Goal: Information Seeking & Learning: Learn about a topic

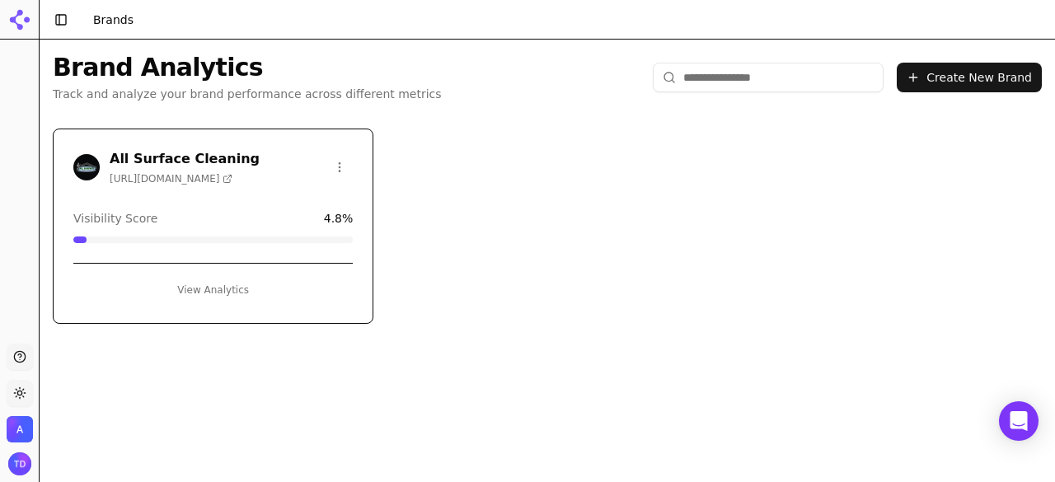
click at [182, 161] on h3 "All Surface Cleaning" at bounding box center [185, 159] width 150 height 20
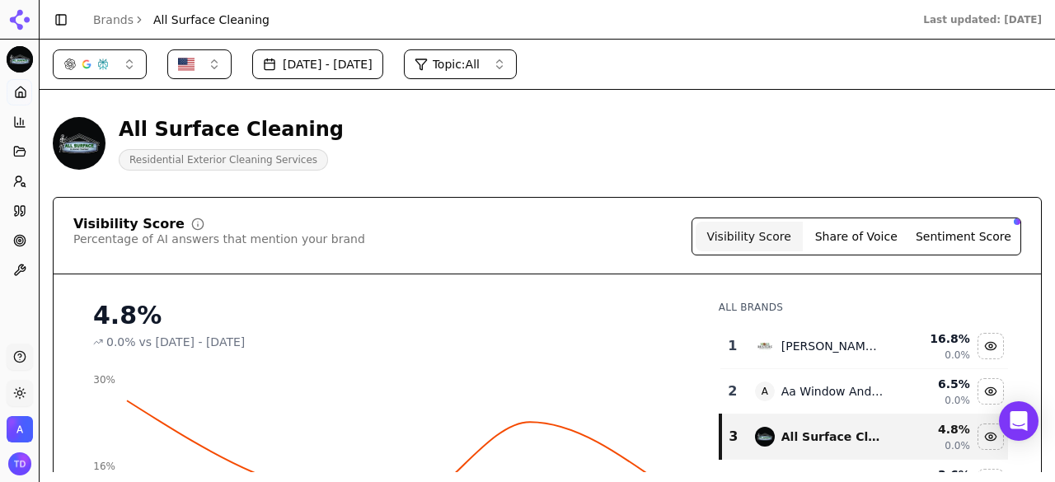
scroll to position [82, 0]
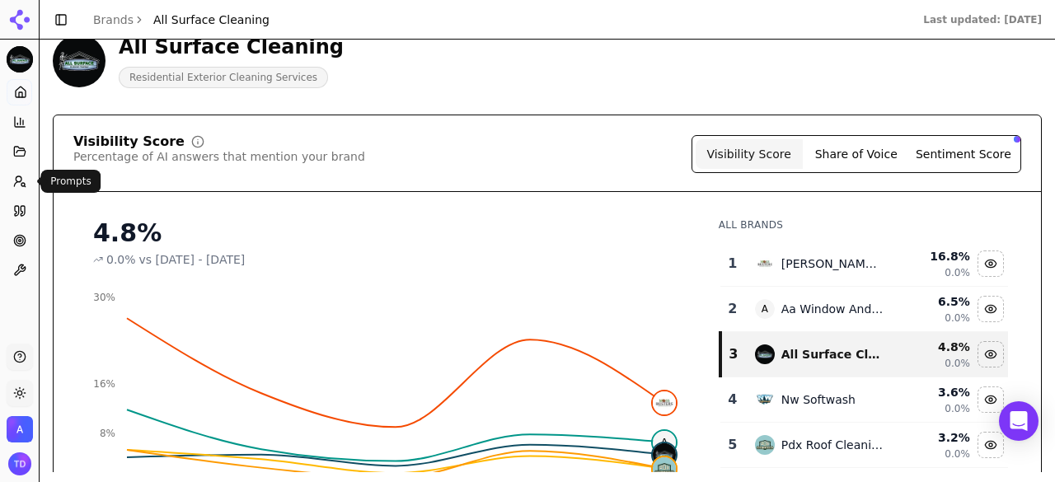
click at [13, 181] on icon at bounding box center [19, 181] width 13 height 13
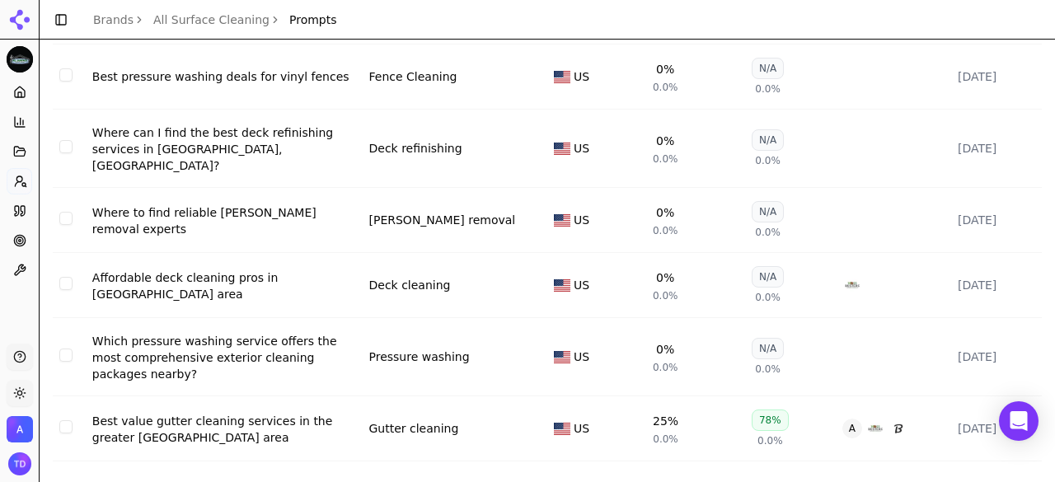
scroll to position [422, 0]
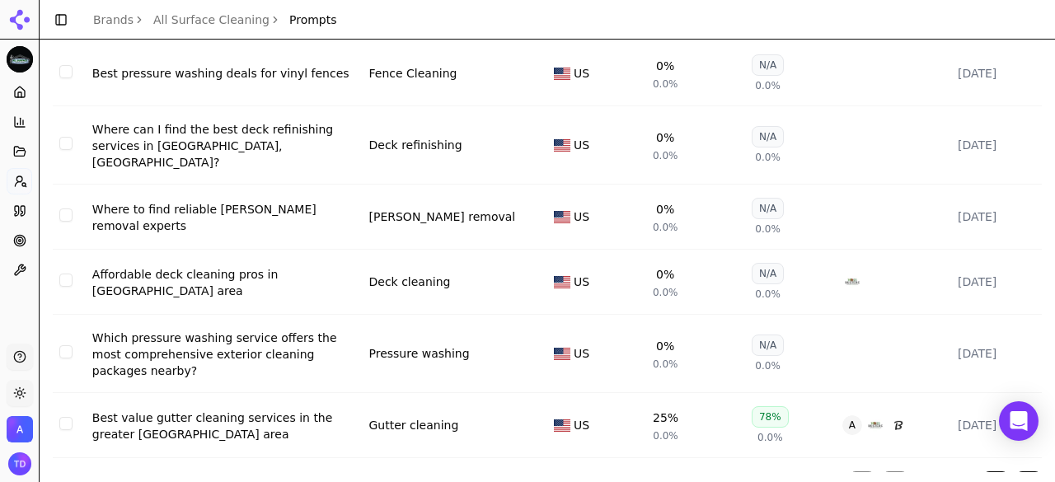
click at [983, 469] on button "Go to next page" at bounding box center [996, 484] width 26 height 26
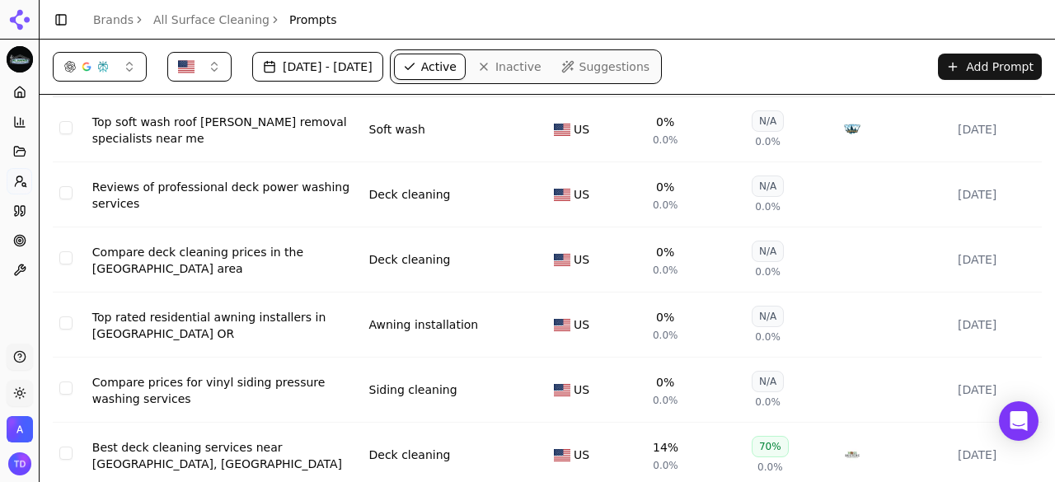
scroll to position [0, 0]
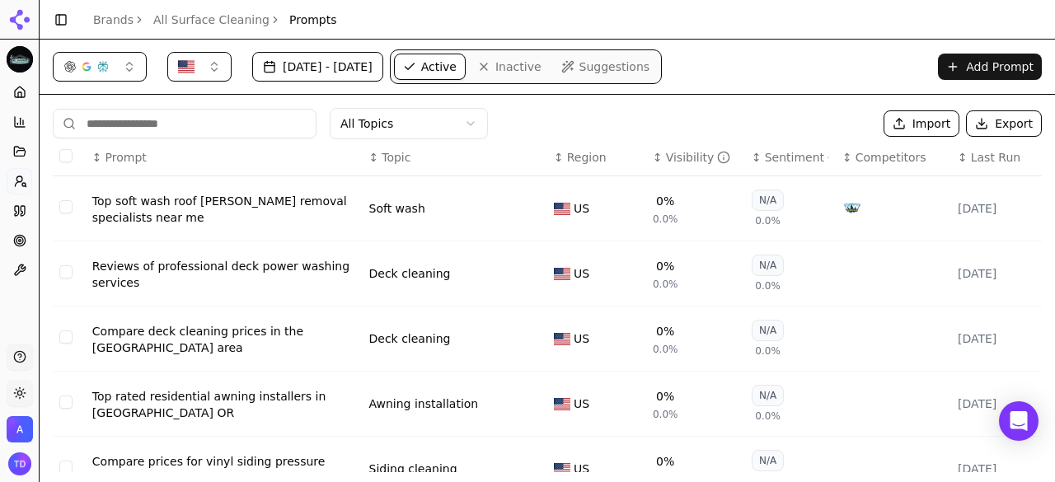
click at [622, 69] on span "Suggestions" at bounding box center [614, 67] width 71 height 16
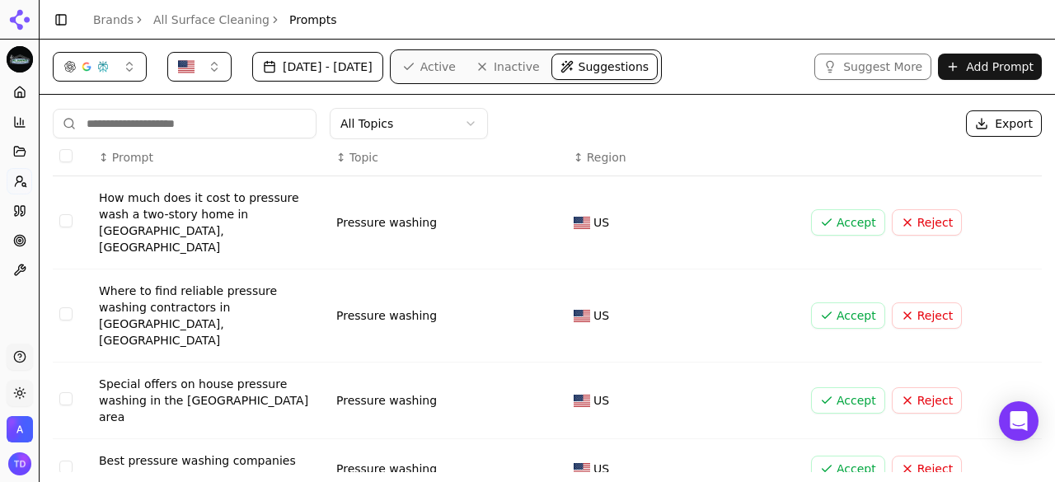
click at [456, 68] on span "Active" at bounding box center [437, 67] width 35 height 16
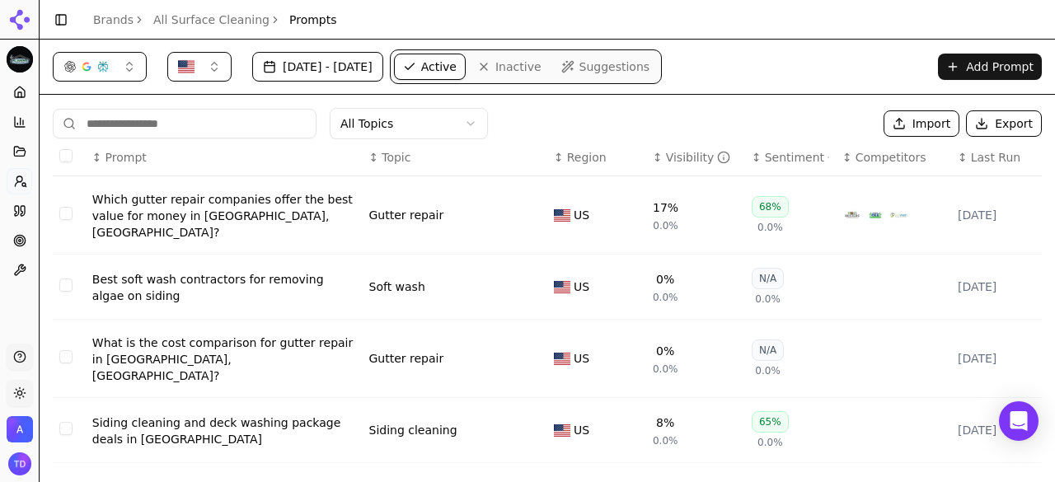
click at [298, 214] on div "Which gutter repair companies offer the best value for money in [GEOGRAPHIC_DAT…" at bounding box center [224, 215] width 264 height 49
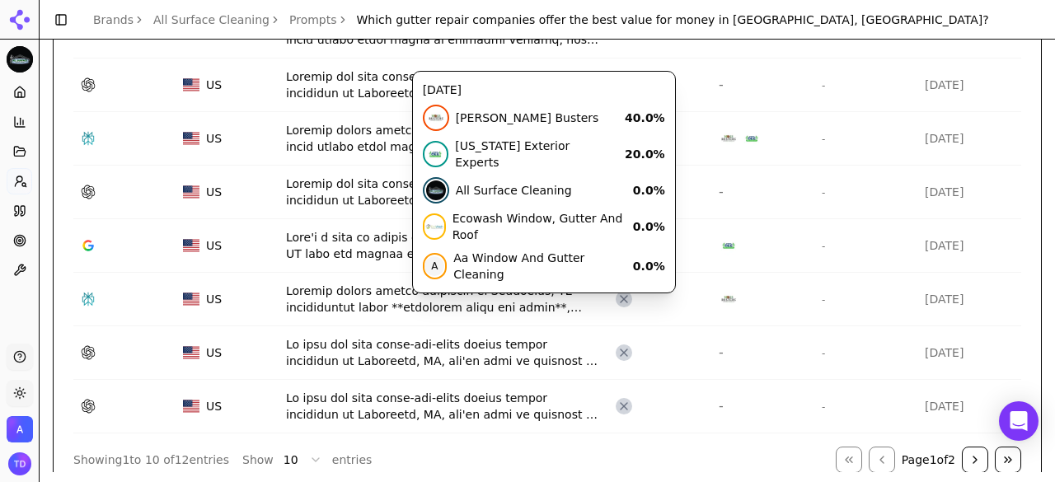
scroll to position [907, 0]
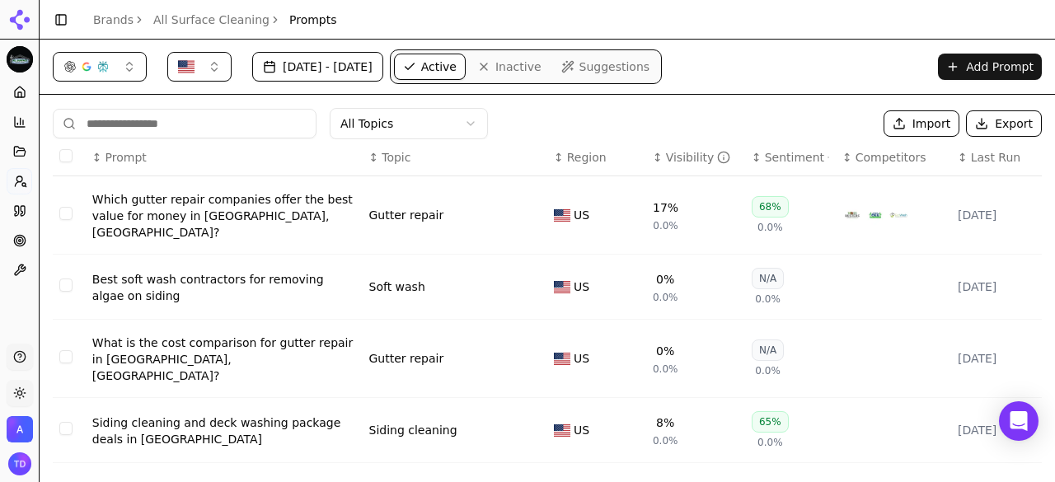
drag, startPoint x: 190, startPoint y: 197, endPoint x: 237, endPoint y: 194, distance: 47.9
click at [190, 197] on div "Which gutter repair companies offer the best value for money in [GEOGRAPHIC_DAT…" at bounding box center [224, 215] width 264 height 49
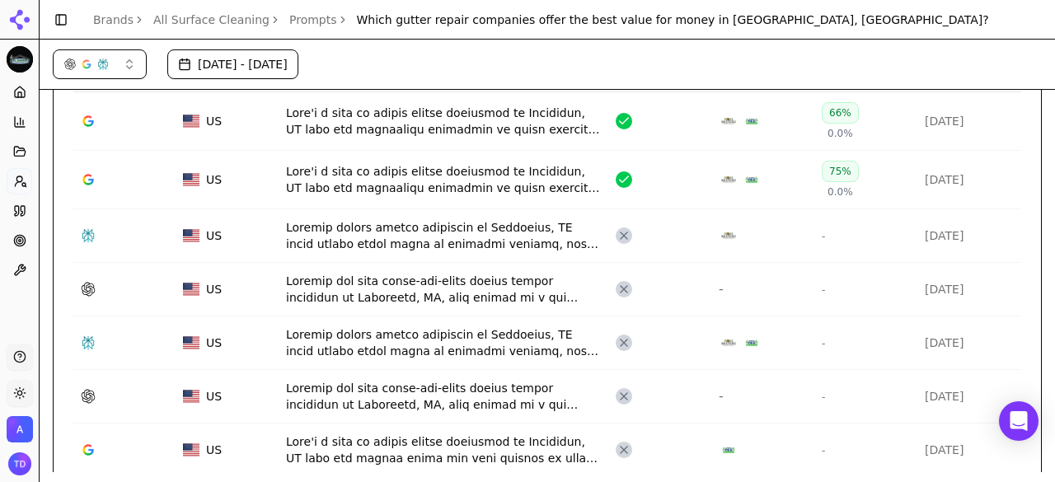
scroll to position [516, 0]
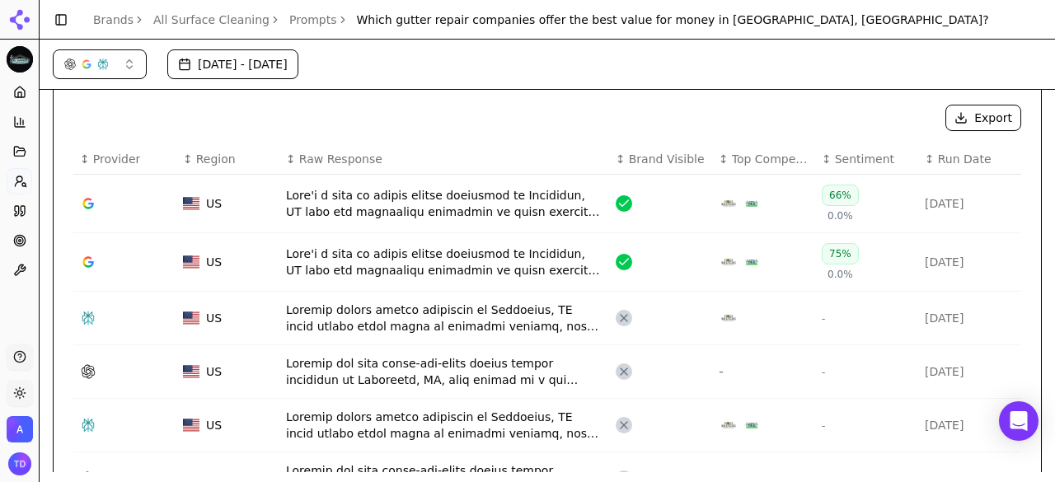
click at [87, 317] on icon "Data table" at bounding box center [88, 318] width 16 height 16
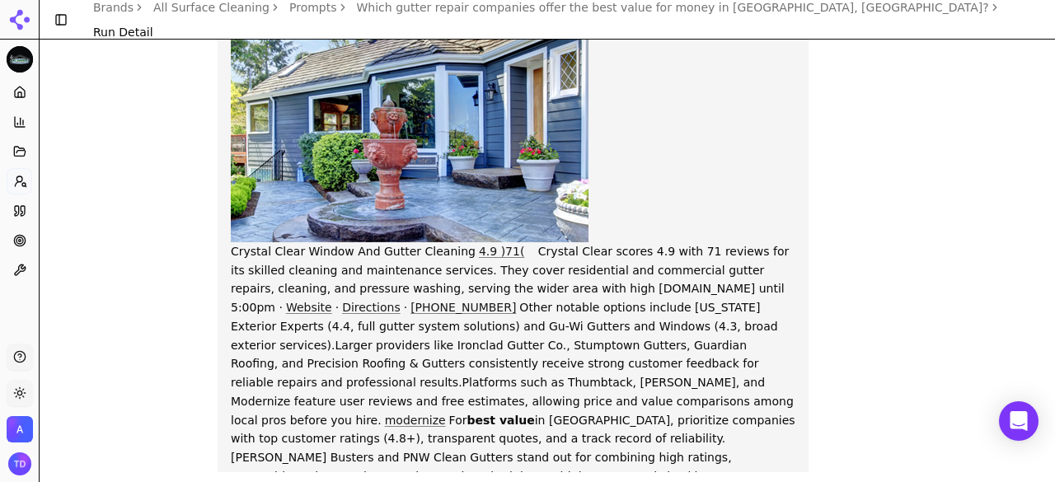
scroll to position [3462, 0]
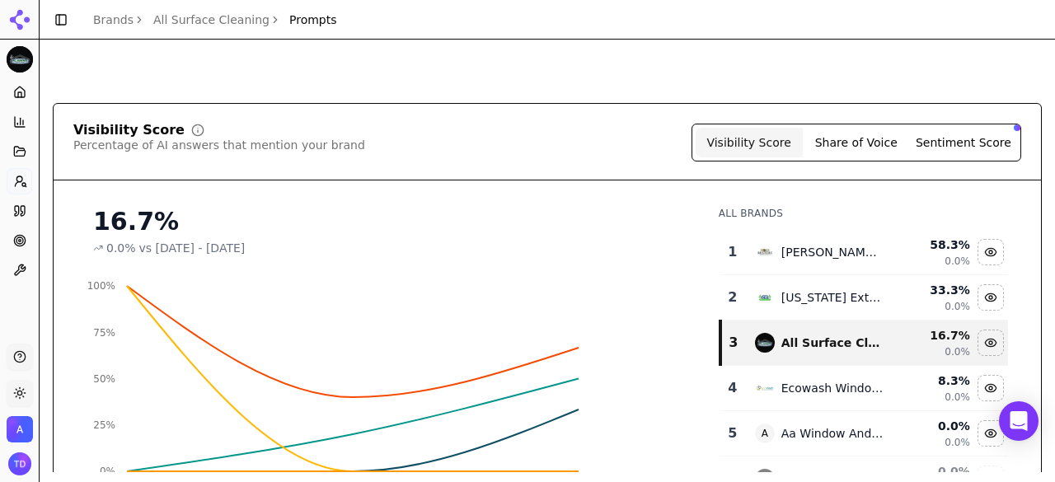
scroll to position [565, 0]
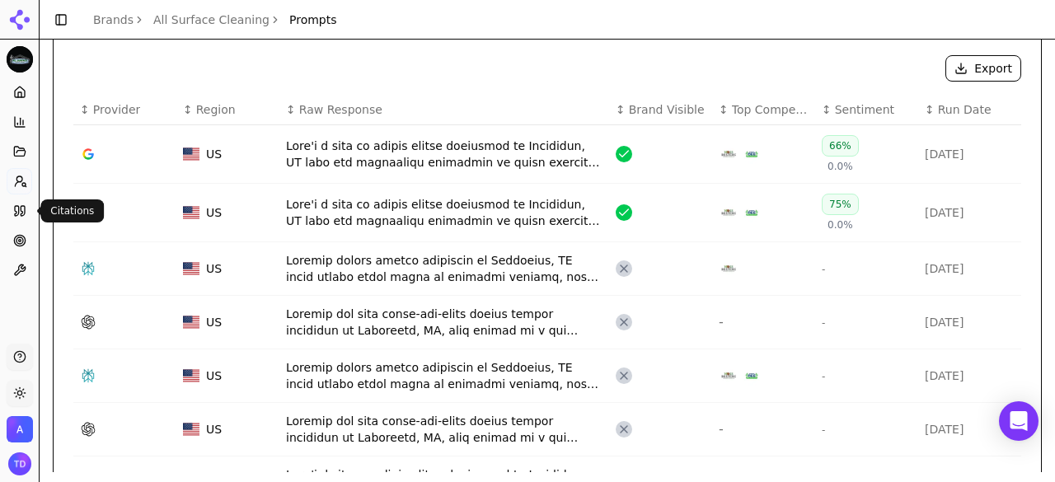
click at [28, 212] on link "Citations" at bounding box center [20, 211] width 26 height 26
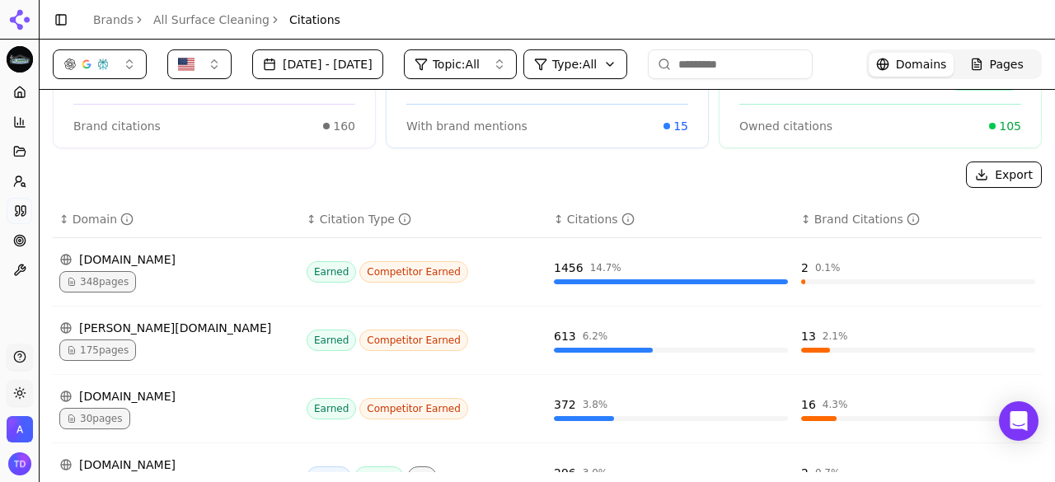
scroll to position [115, 0]
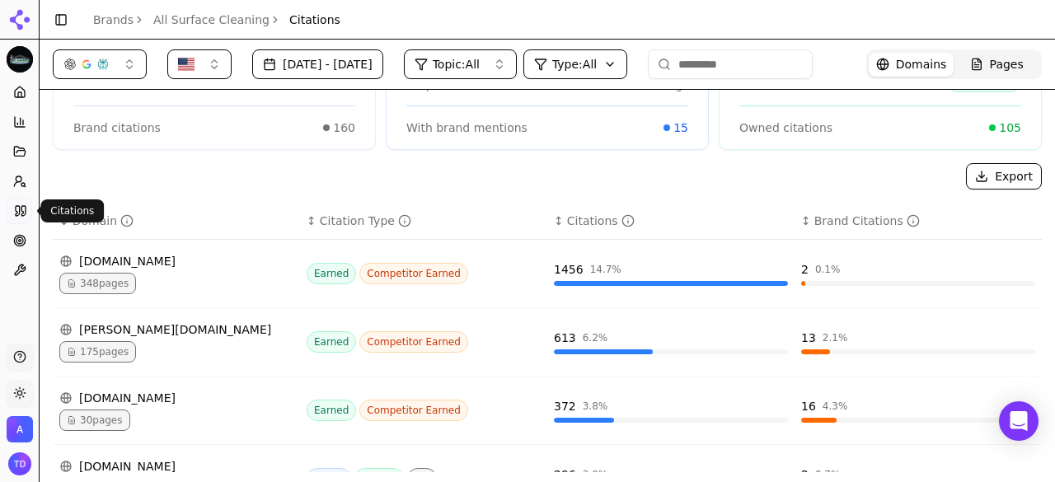
click at [17, 212] on icon at bounding box center [20, 210] width 13 height 13
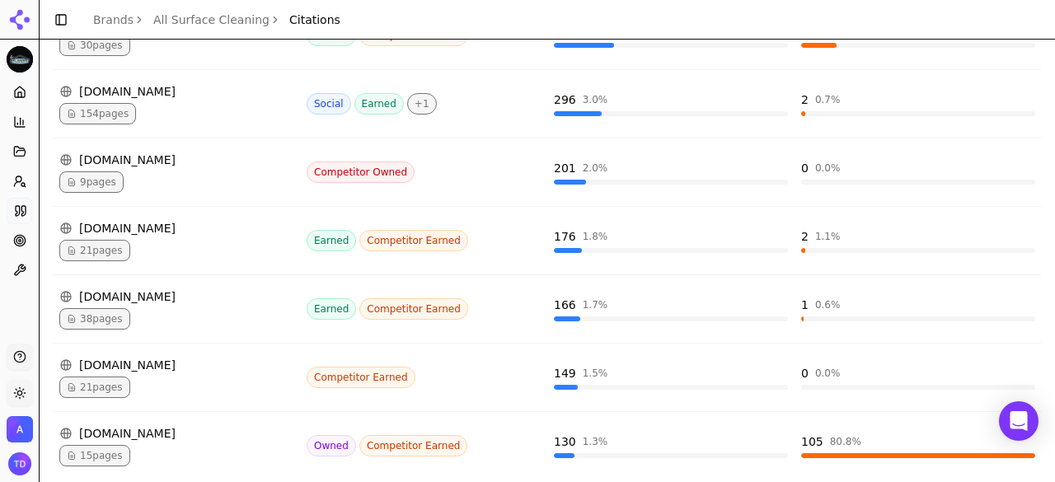
scroll to position [495, 0]
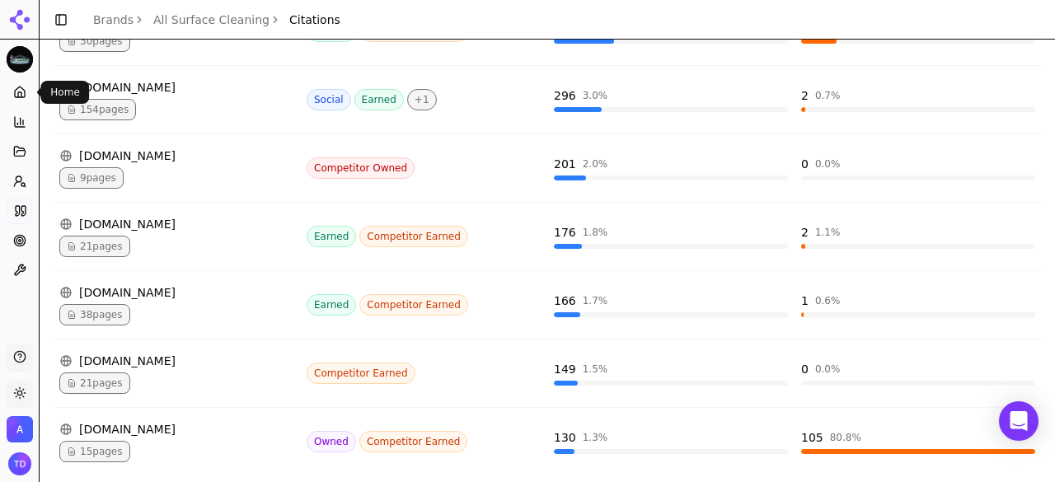
click at [29, 95] on link "Home" at bounding box center [20, 92] width 26 height 26
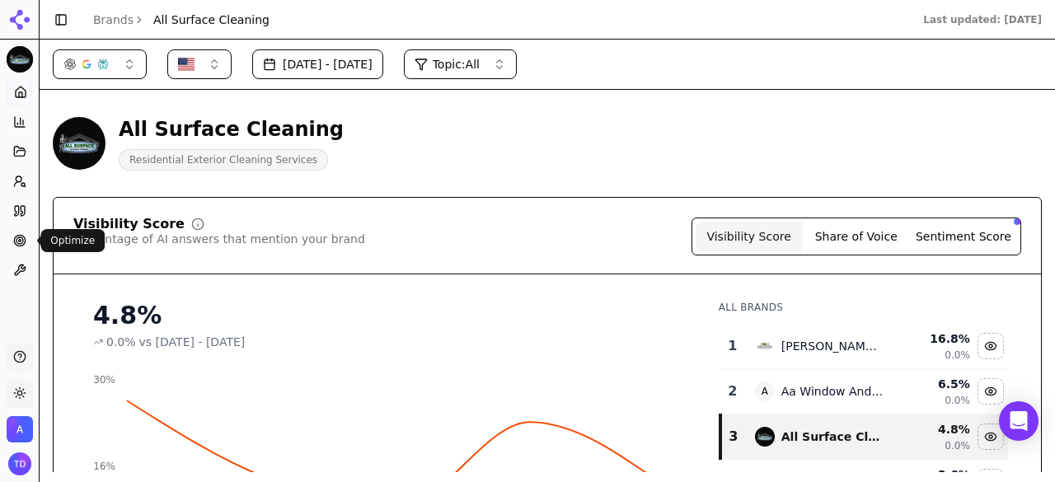
click at [23, 245] on circle at bounding box center [19, 240] width 11 height 11
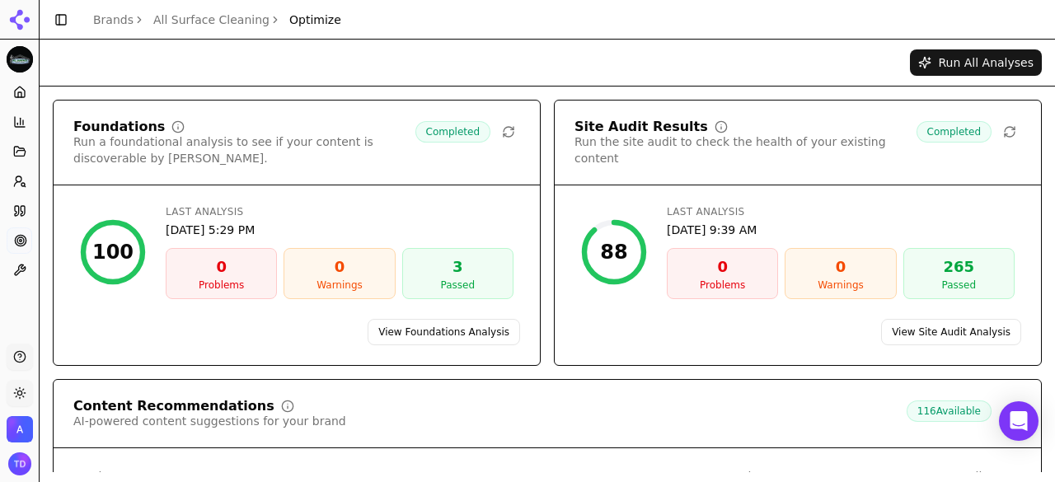
click at [501, 331] on link "View Foundations Analysis" at bounding box center [444, 332] width 152 height 26
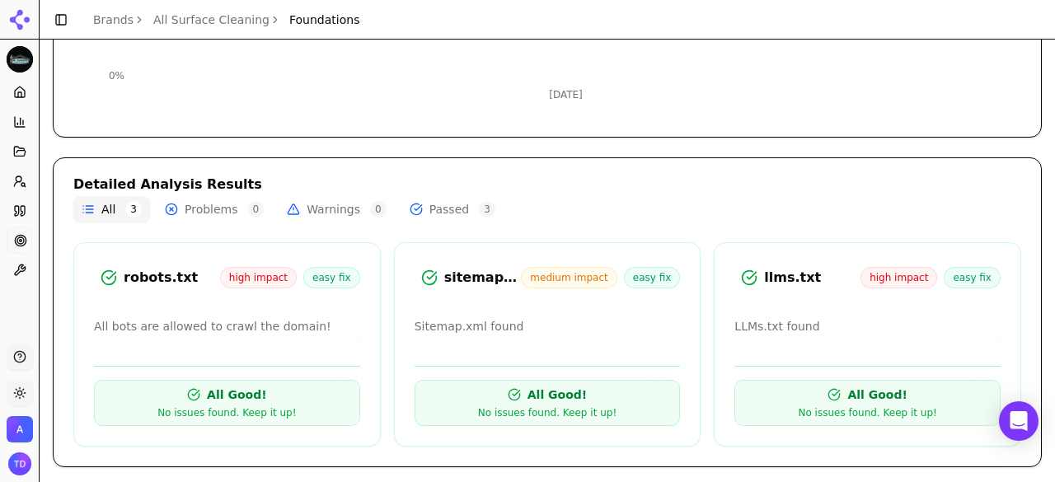
scroll to position [417, 0]
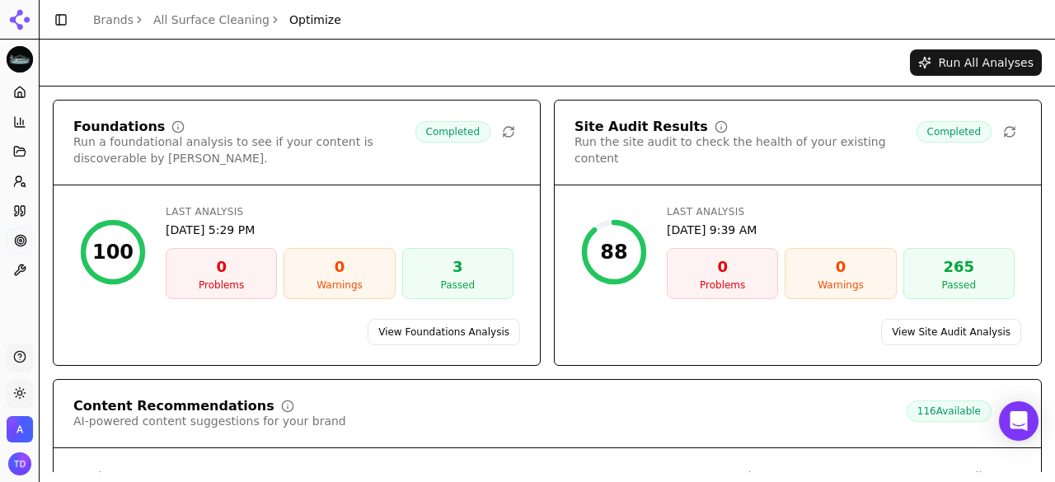
click at [903, 335] on link "View Site Audit Analysis" at bounding box center [951, 332] width 140 height 26
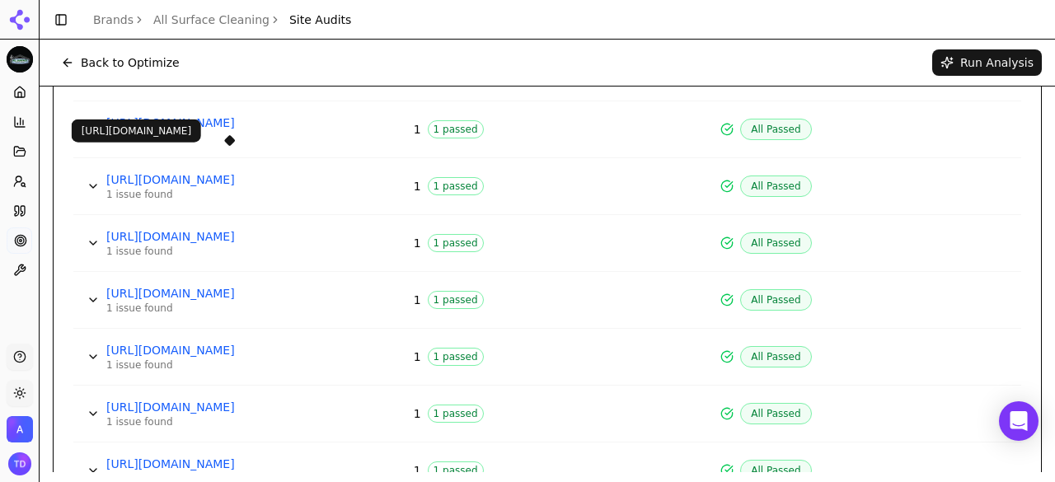
scroll to position [664, 0]
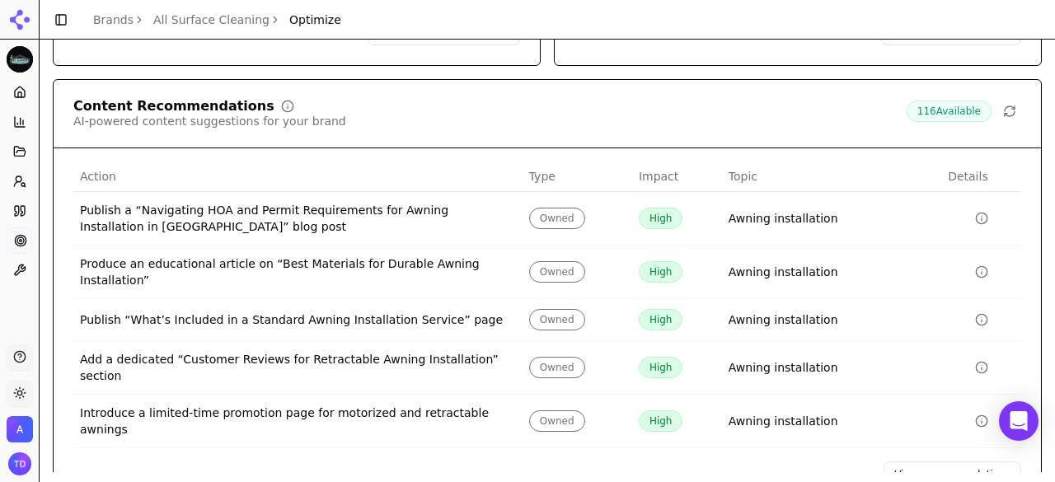
scroll to position [312, 0]
